Goal: Task Accomplishment & Management: Manage account settings

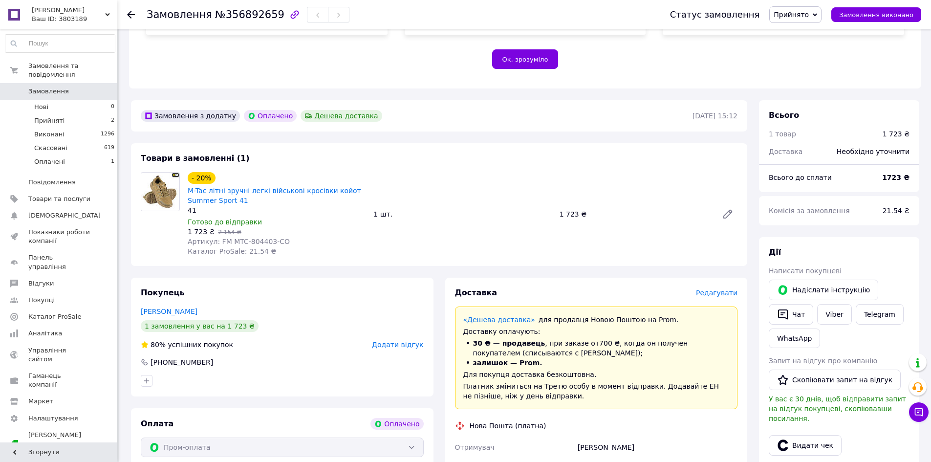
drag, startPoint x: 0, startPoint y: 0, endPoint x: 74, endPoint y: 80, distance: 109.2
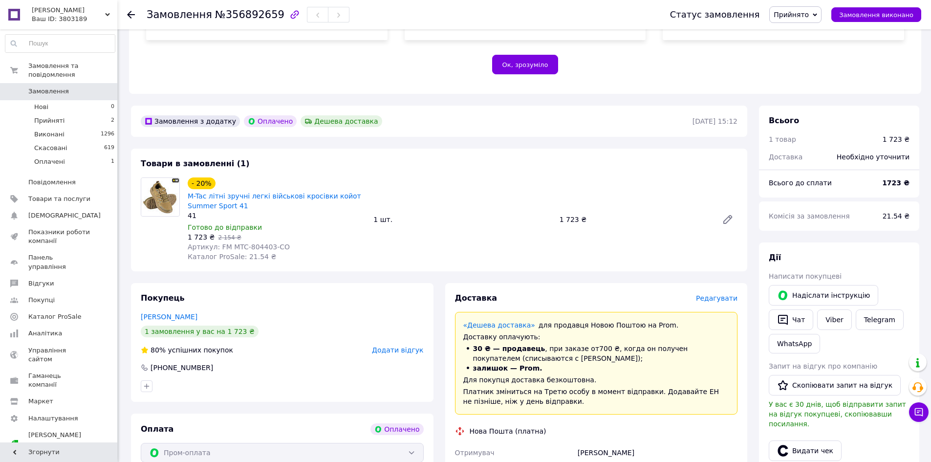
click at [74, 87] on span "Замовлення" at bounding box center [59, 91] width 62 height 9
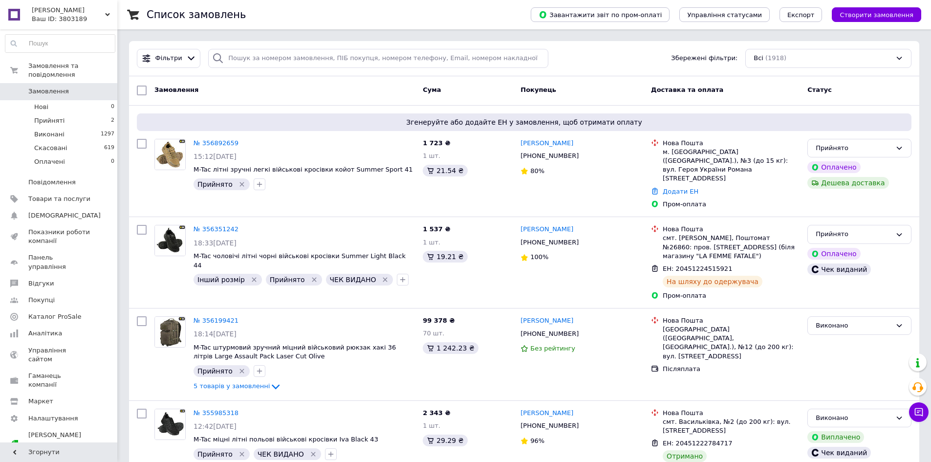
click at [59, 87] on span "Замовлення" at bounding box center [48, 91] width 41 height 9
